Goal: Check status: Check status

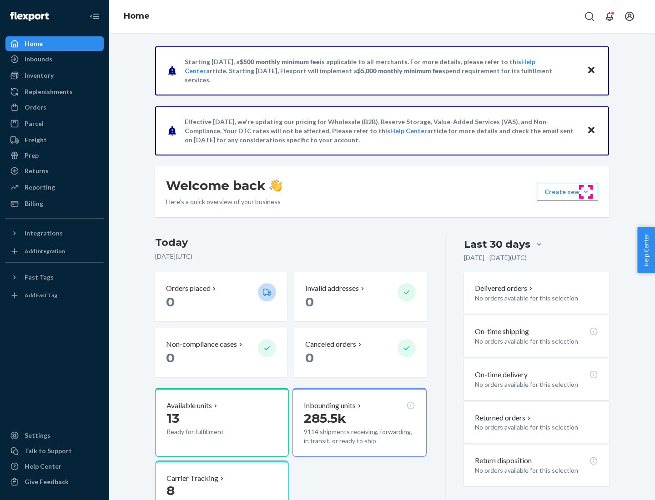
click at [586, 192] on button "Create new Create new inbound Create new order Create new product" at bounding box center [567, 192] width 61 height 18
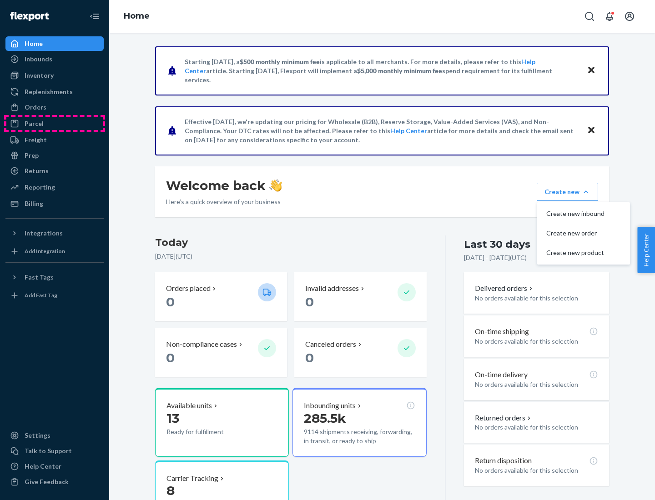
click at [55, 124] on div "Parcel" at bounding box center [54, 123] width 96 height 13
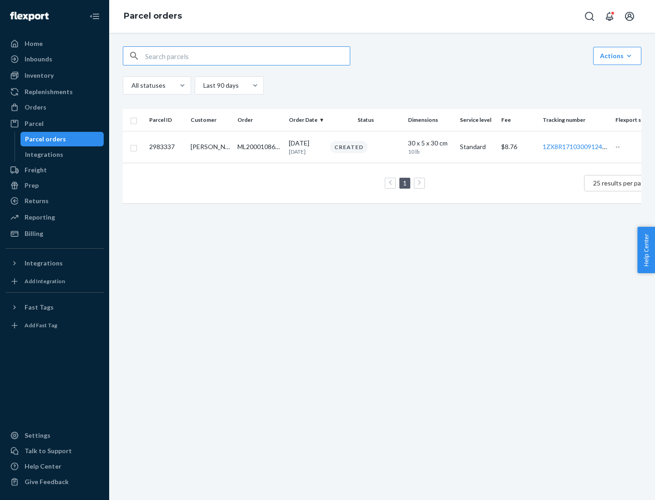
click at [62, 139] on div "Parcel orders" at bounding box center [45, 139] width 41 height 9
type input "2983337"
